Goal: Information Seeking & Learning: Learn about a topic

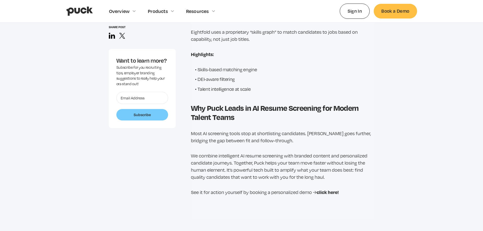
scroll to position [1395, 0]
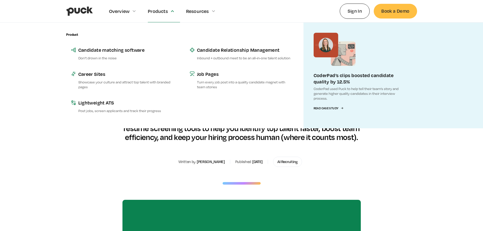
click at [155, 11] on div "Products" at bounding box center [158, 11] width 20 height 6
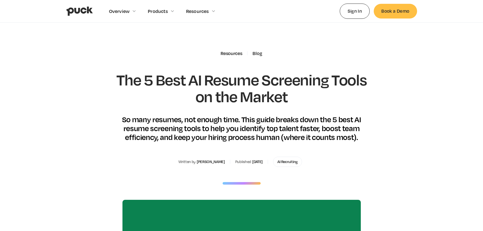
click at [155, 11] on div "Products" at bounding box center [158, 11] width 20 height 6
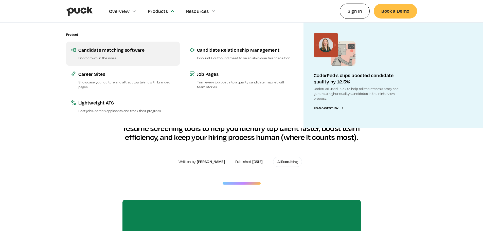
click at [145, 60] on p "Don’t drown in the noise" at bounding box center [126, 58] width 96 height 5
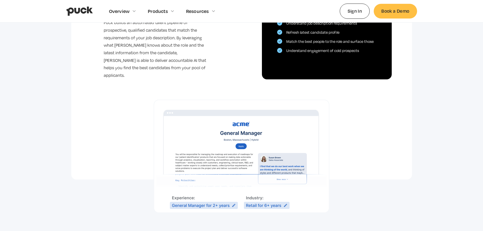
scroll to position [279, 0]
